Goal: Find specific page/section: Find specific page/section

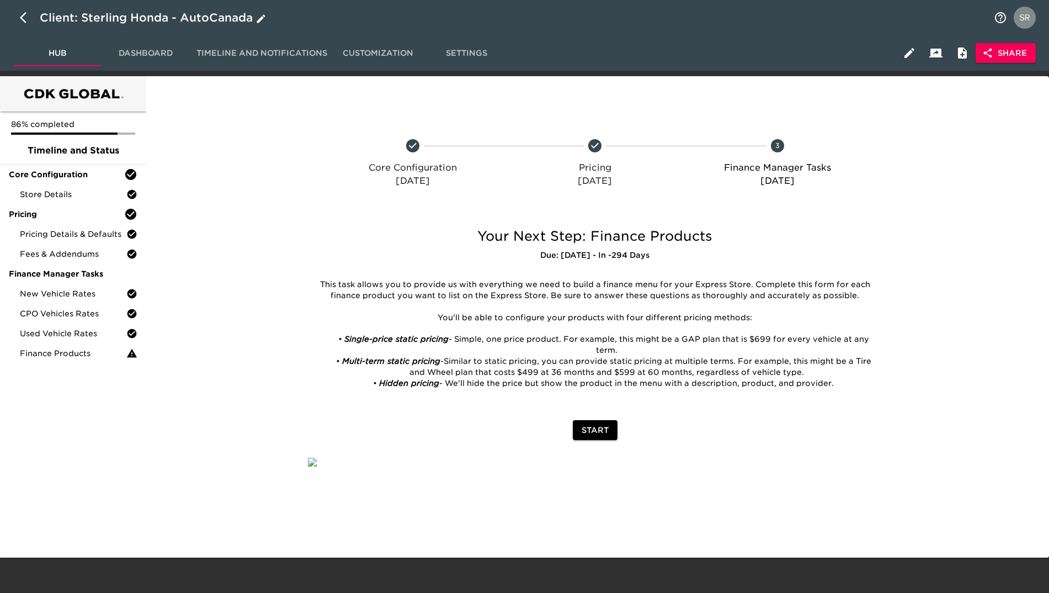
click at [17, 14] on button "button" at bounding box center [26, 17] width 26 height 26
select select "10"
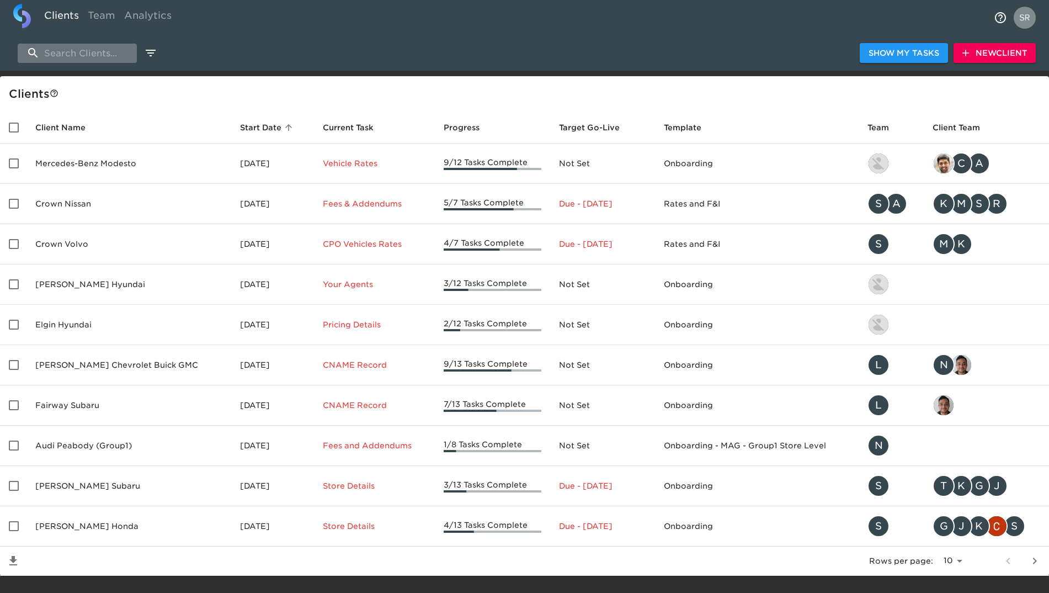
click at [70, 50] on input "search" at bounding box center [77, 53] width 119 height 19
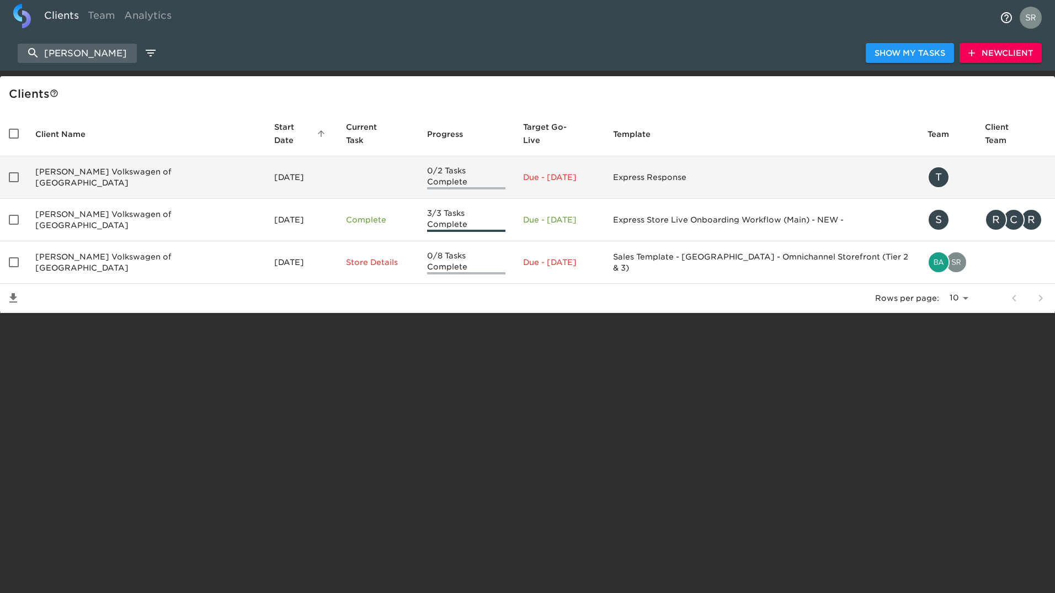
type input "[PERSON_NAME]"
click at [112, 156] on td "[PERSON_NAME] Volkswagen of [GEOGRAPHIC_DATA]" at bounding box center [145, 177] width 239 height 43
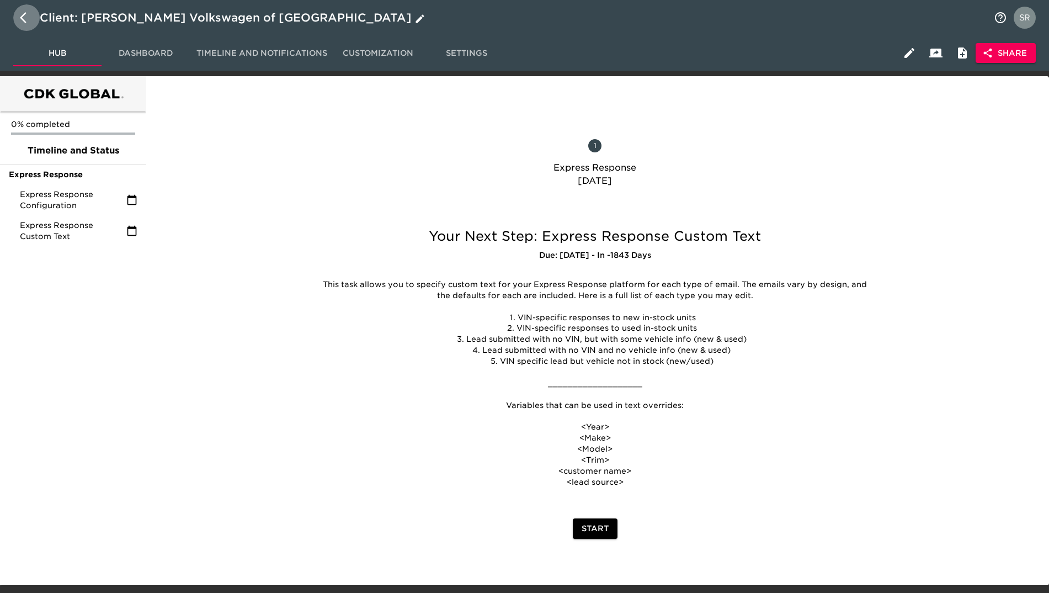
click at [22, 16] on icon "button" at bounding box center [23, 17] width 7 height 11
select select "10"
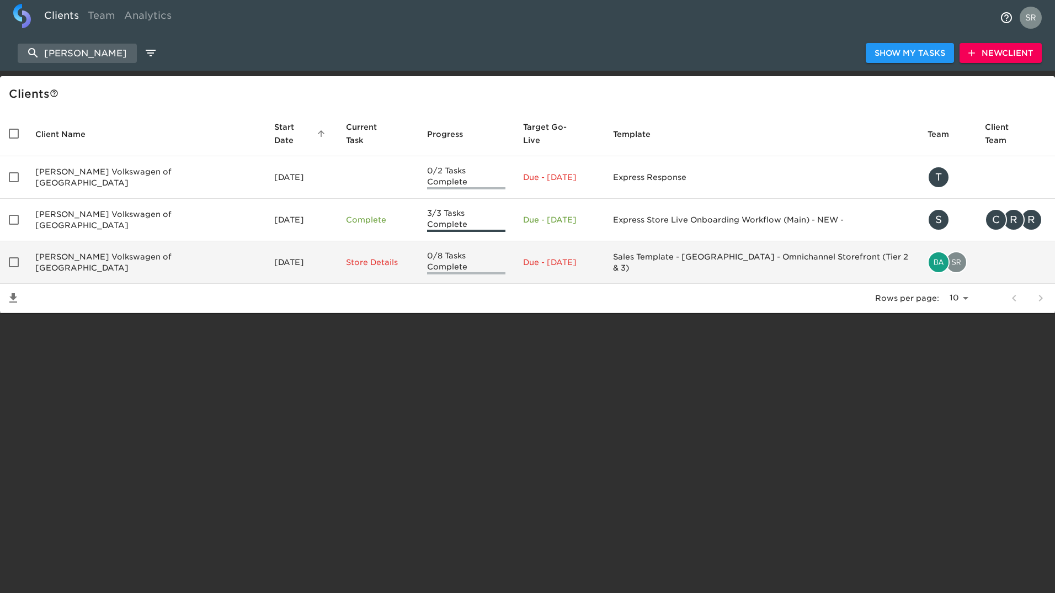
click at [99, 241] on td "[PERSON_NAME] Volkswagen of [GEOGRAPHIC_DATA]" at bounding box center [145, 262] width 239 height 43
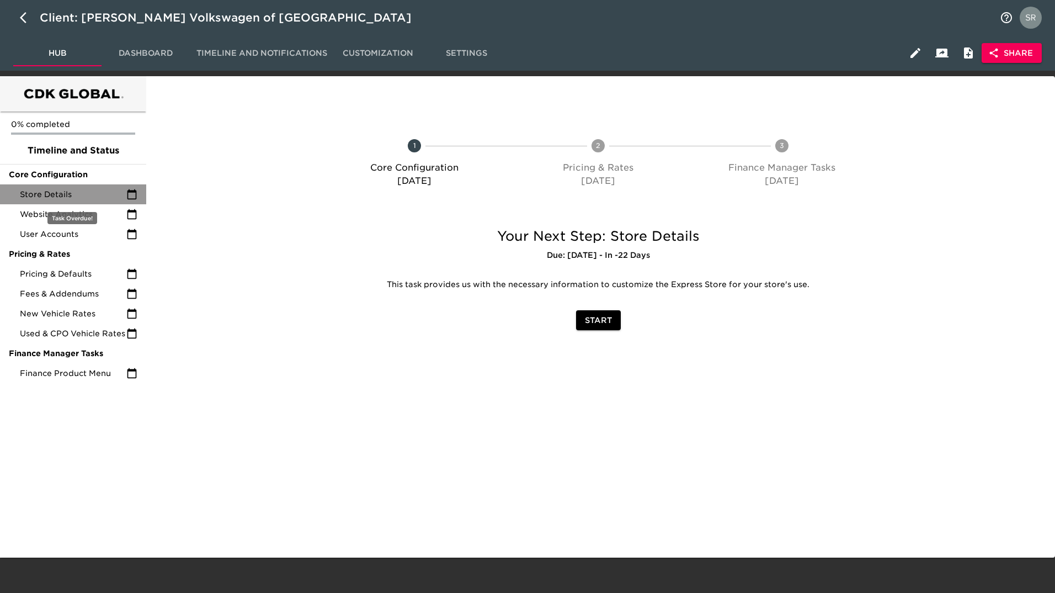
click at [68, 197] on span "Store Details" at bounding box center [73, 194] width 107 height 11
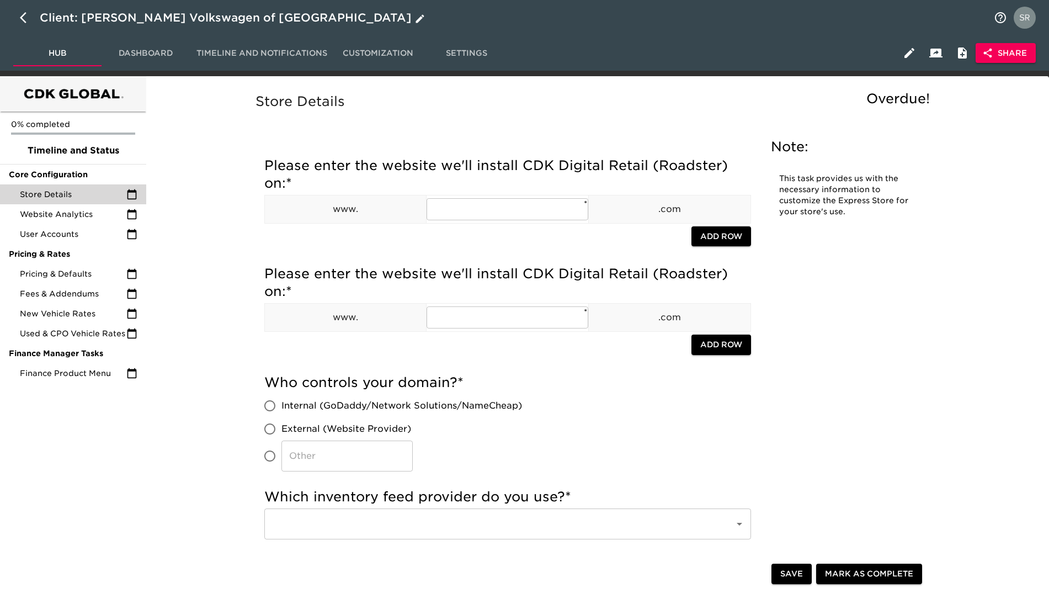
click at [20, 23] on icon "button" at bounding box center [26, 17] width 13 height 13
select select "10"
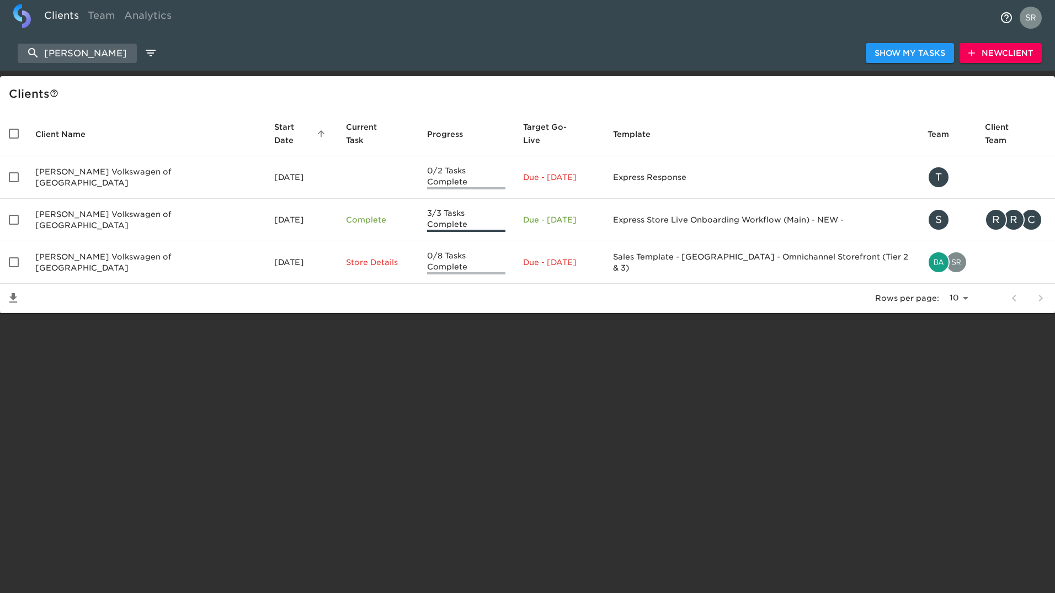
drag, startPoint x: 107, startPoint y: 51, endPoint x: -3, endPoint y: 68, distance: 110.5
click at [0, 68] on html "Clients Team Analytics [PERSON_NAME] Show My Tasks New Client Client s Client N…" at bounding box center [527, 174] width 1055 height 348
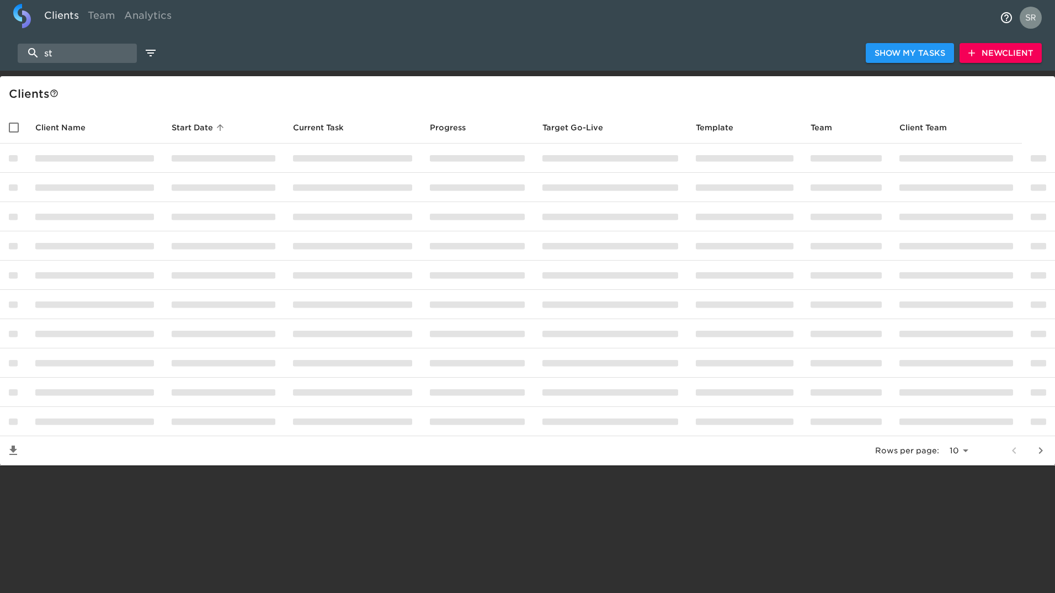
type input "s"
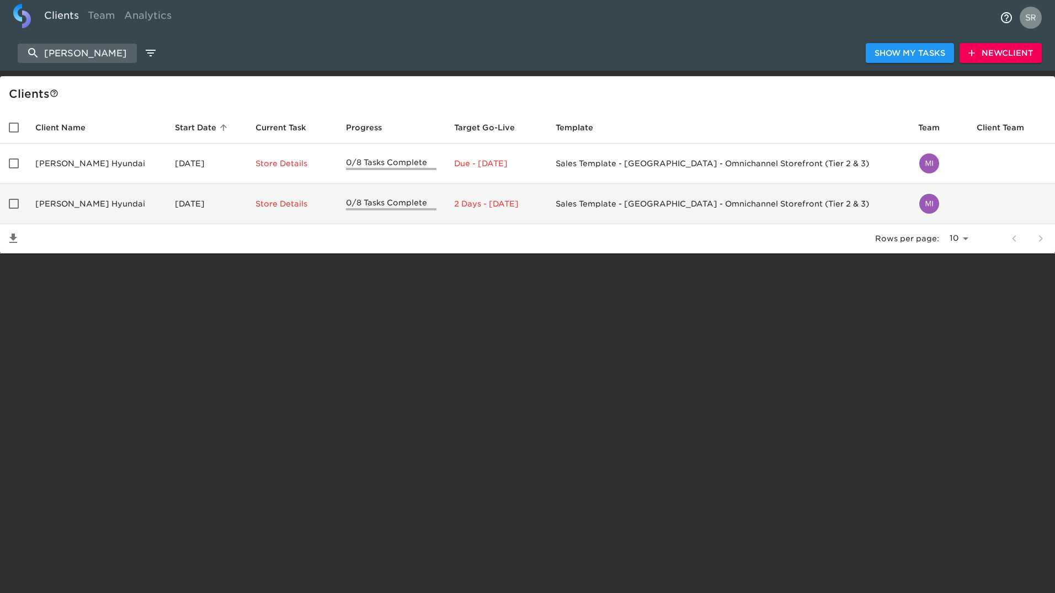
type input "[PERSON_NAME]"
click at [86, 201] on td "[PERSON_NAME] Hyundai" at bounding box center [96, 204] width 140 height 40
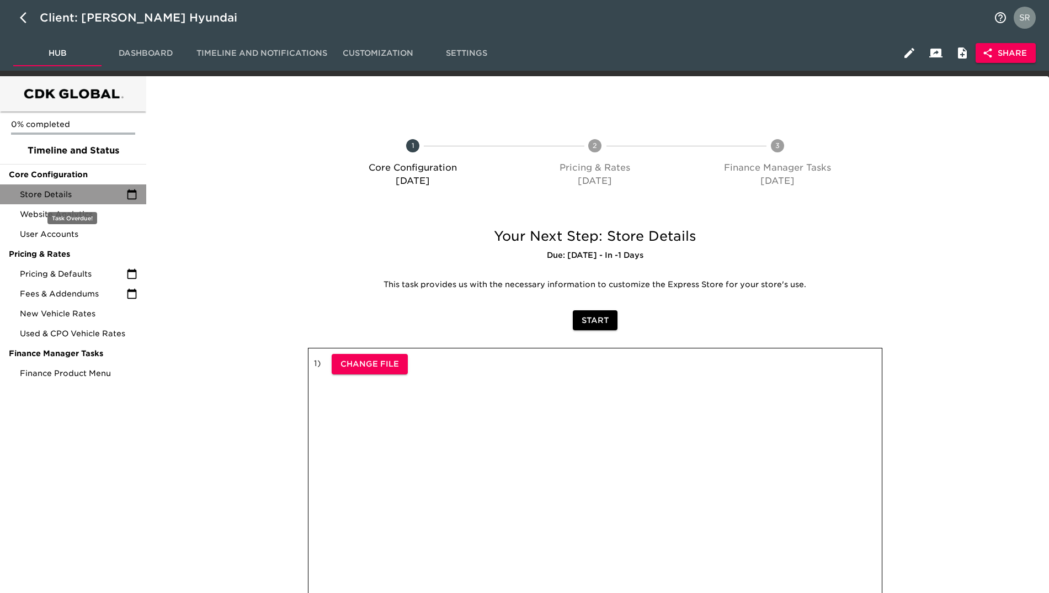
click at [86, 185] on div "Store Details" at bounding box center [73, 194] width 146 height 20
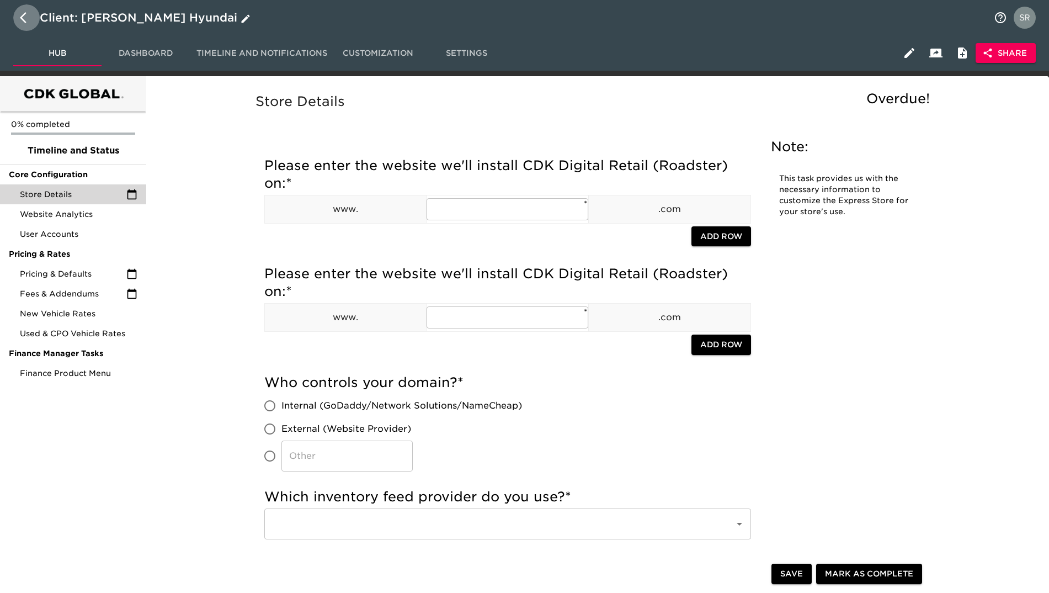
click at [22, 14] on icon "button" at bounding box center [26, 17] width 13 height 13
select select "10"
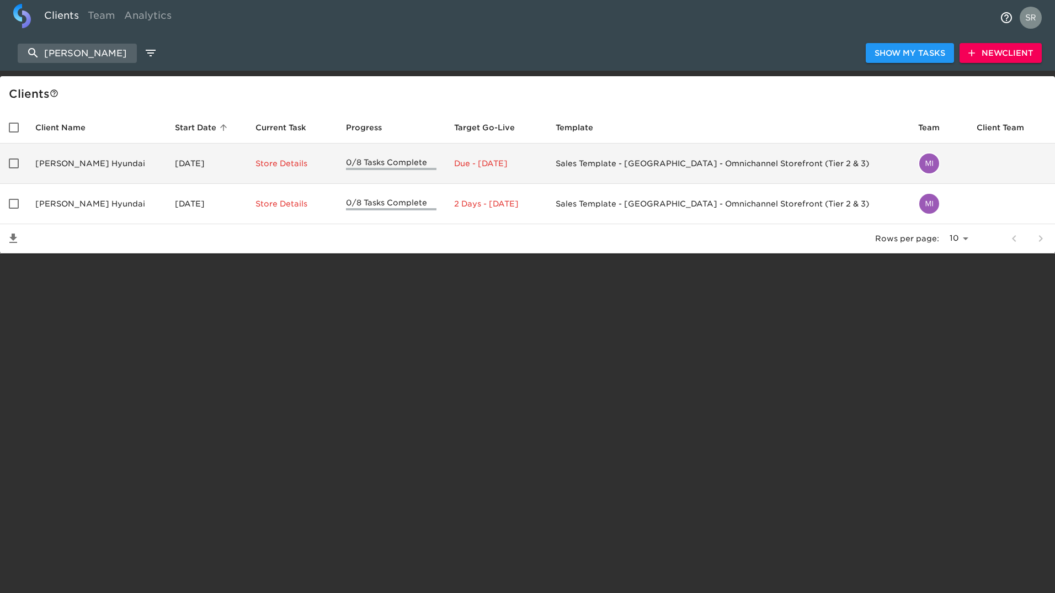
click at [40, 160] on td "[PERSON_NAME] Hyundai" at bounding box center [96, 164] width 140 height 40
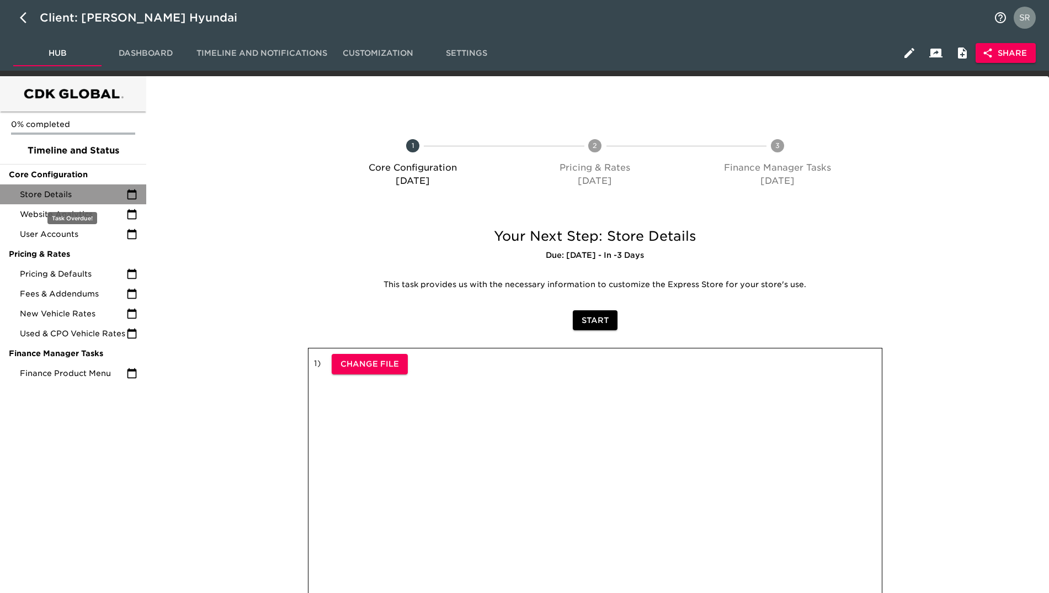
click at [77, 190] on span "Store Details" at bounding box center [73, 194] width 107 height 11
